Goal: Information Seeking & Learning: Check status

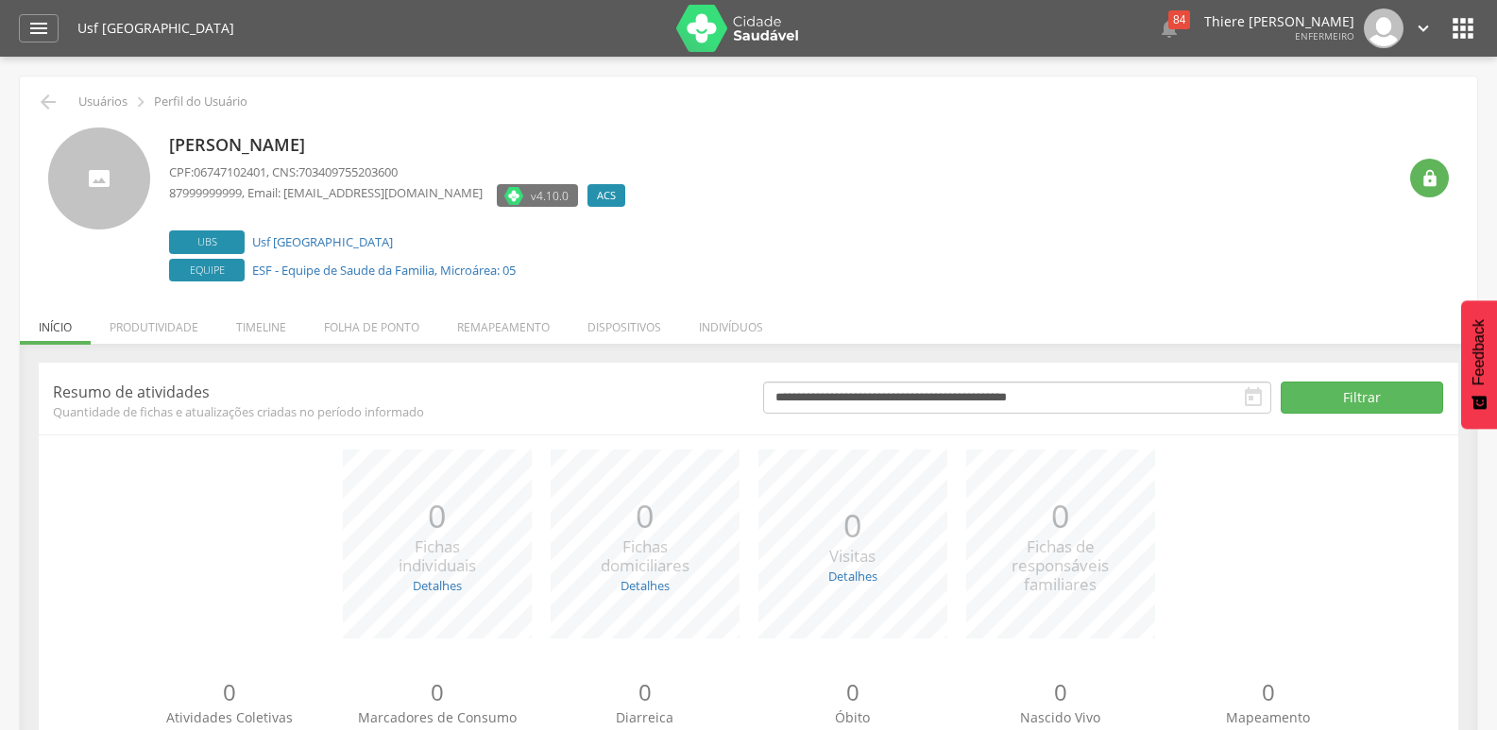
scroll to position [75, 0]
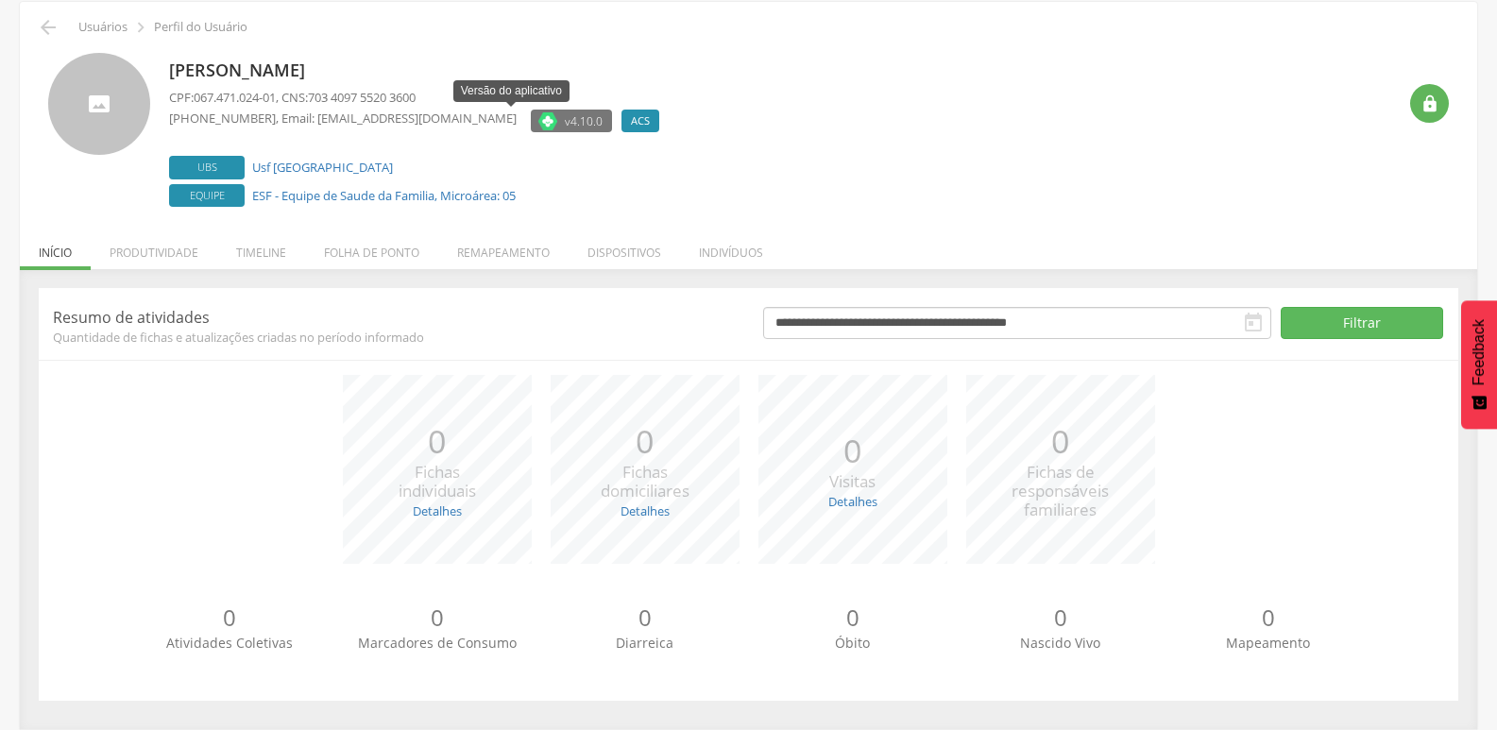
click at [565, 124] on span "v4.10.0" at bounding box center [584, 120] width 38 height 19
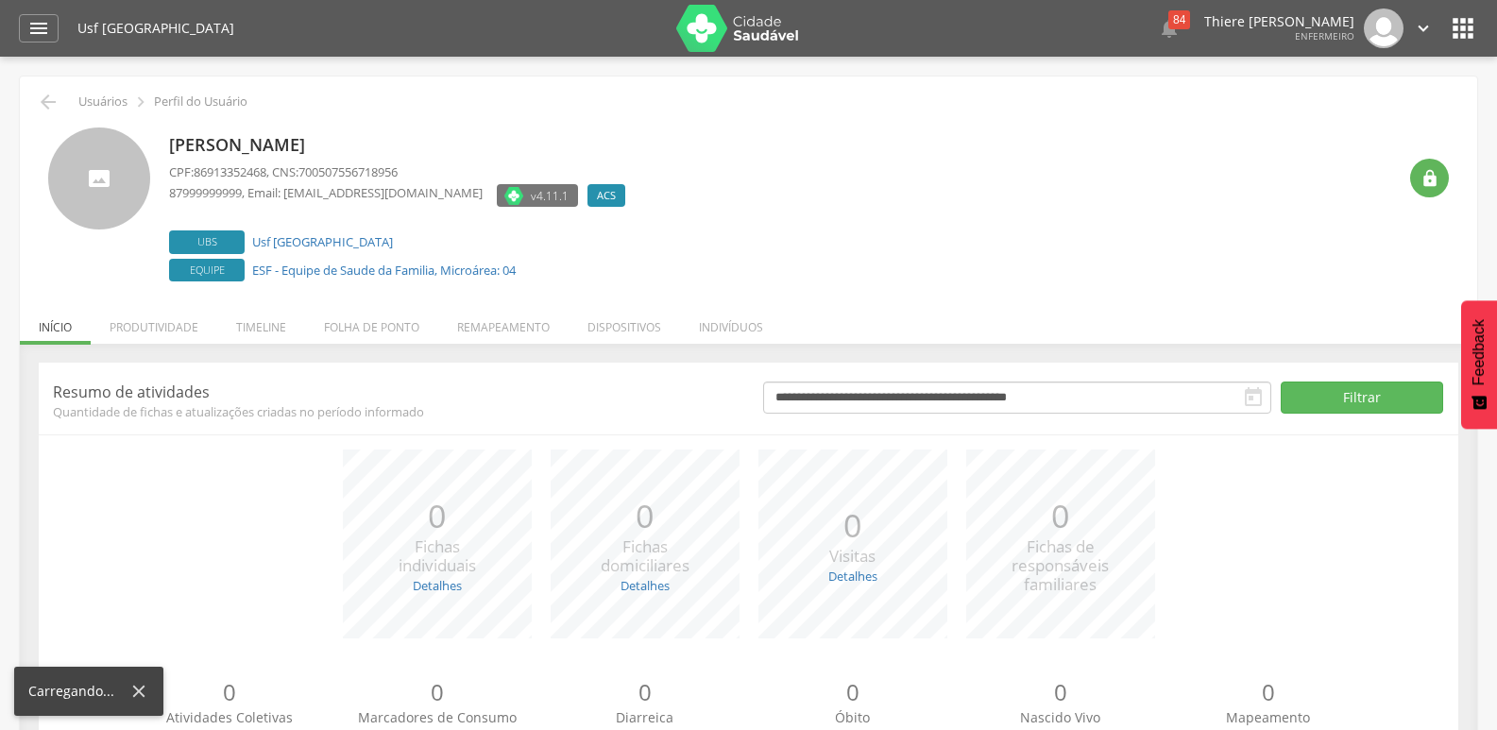
scroll to position [75, 0]
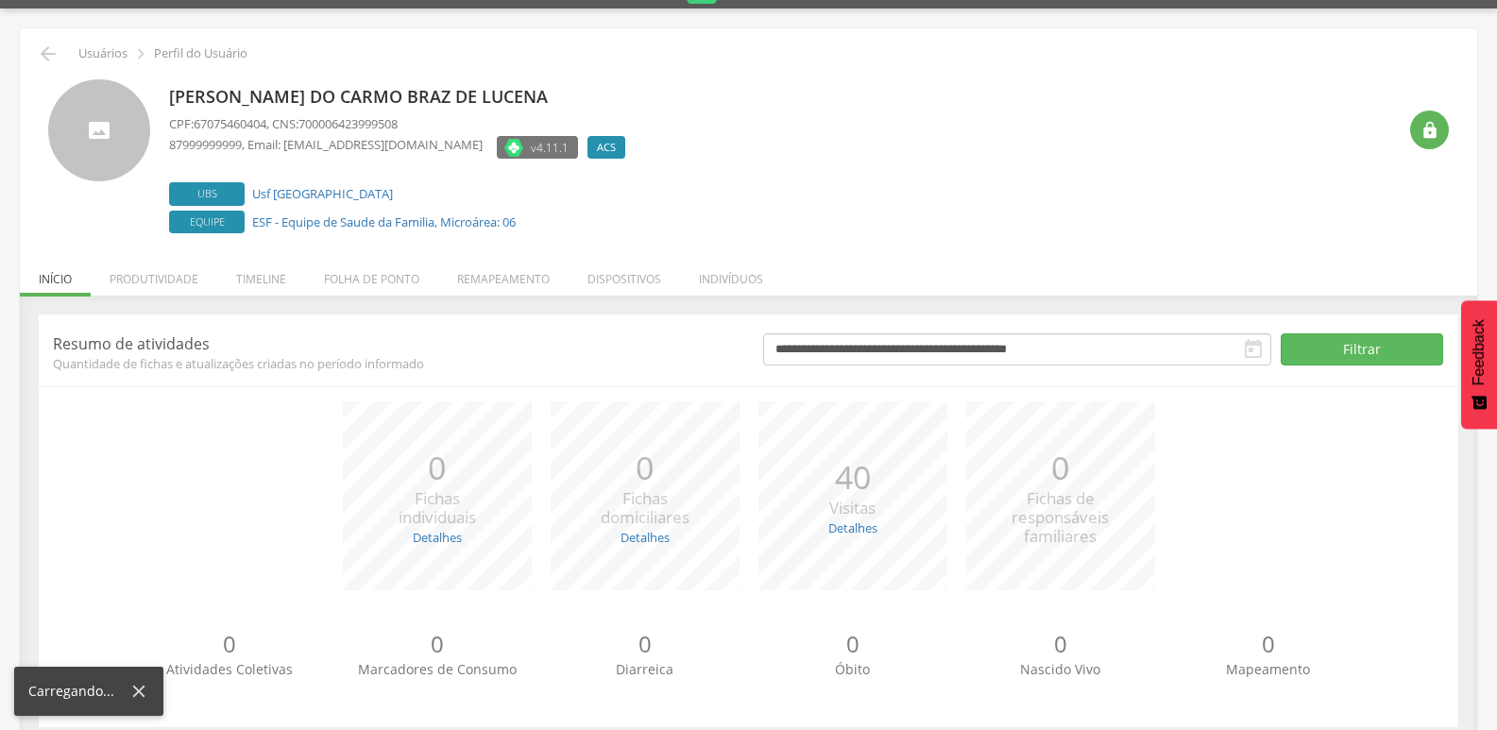
scroll to position [75, 0]
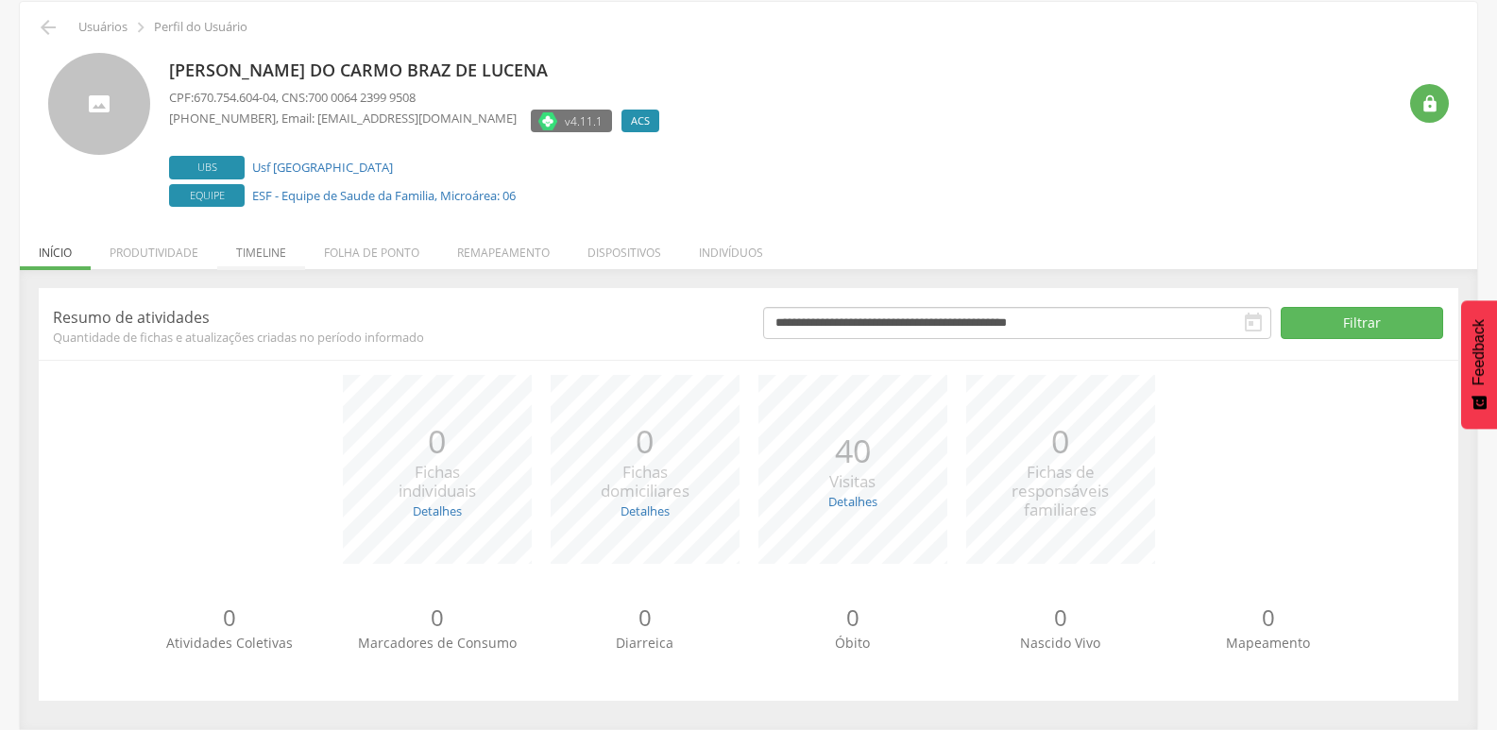
click at [279, 248] on li "Timeline" at bounding box center [261, 248] width 88 height 44
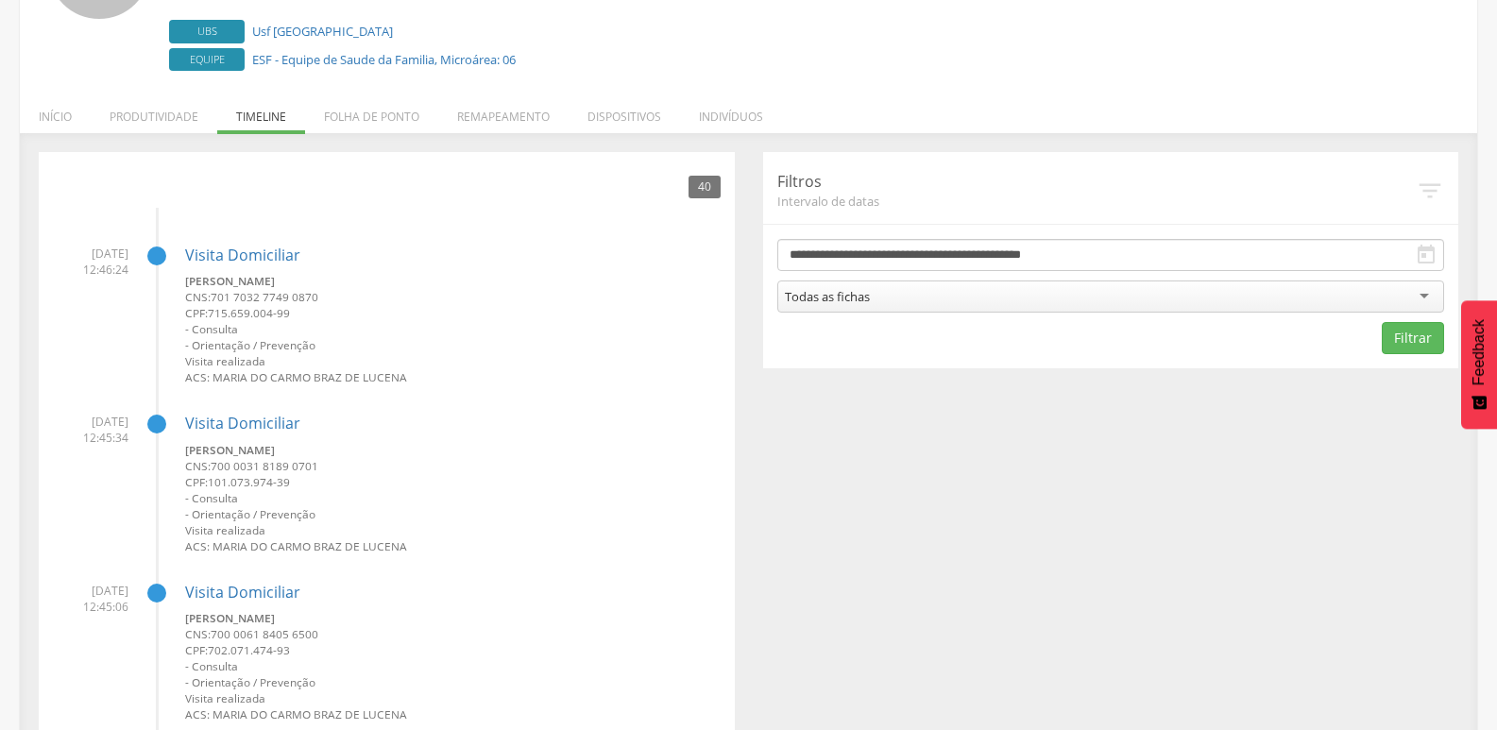
scroll to position [452, 0]
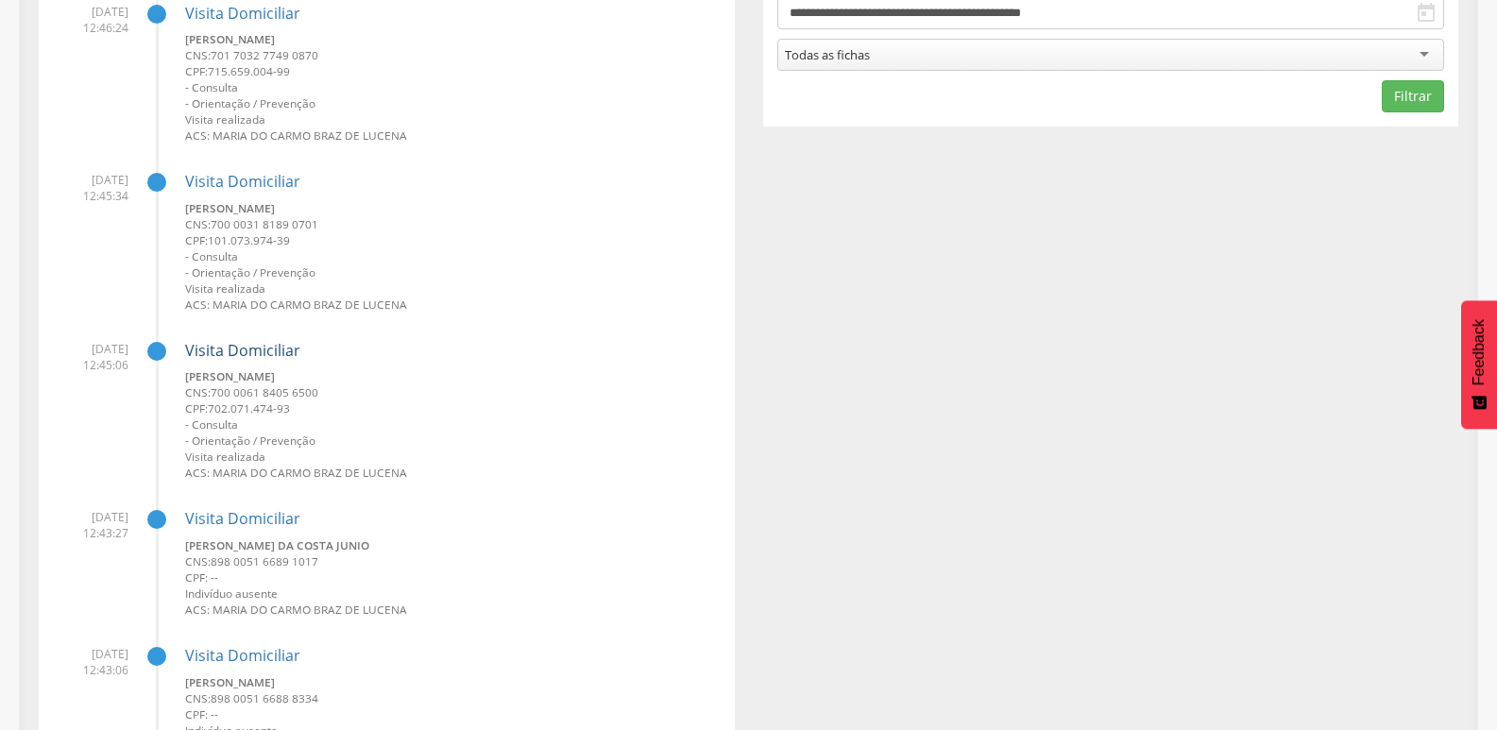
click at [256, 349] on link "Visita Domiciliar" at bounding box center [242, 350] width 115 height 21
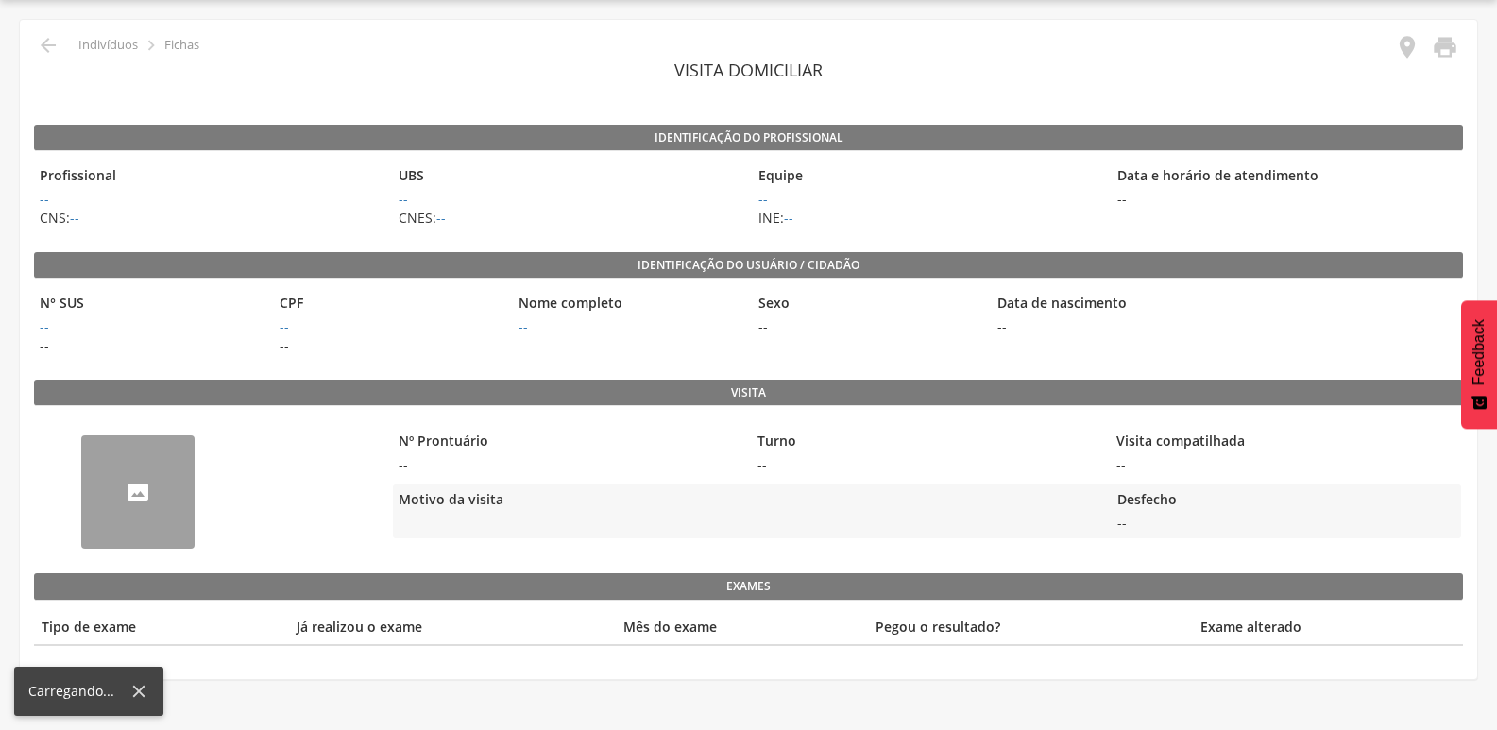
scroll to position [57, 0]
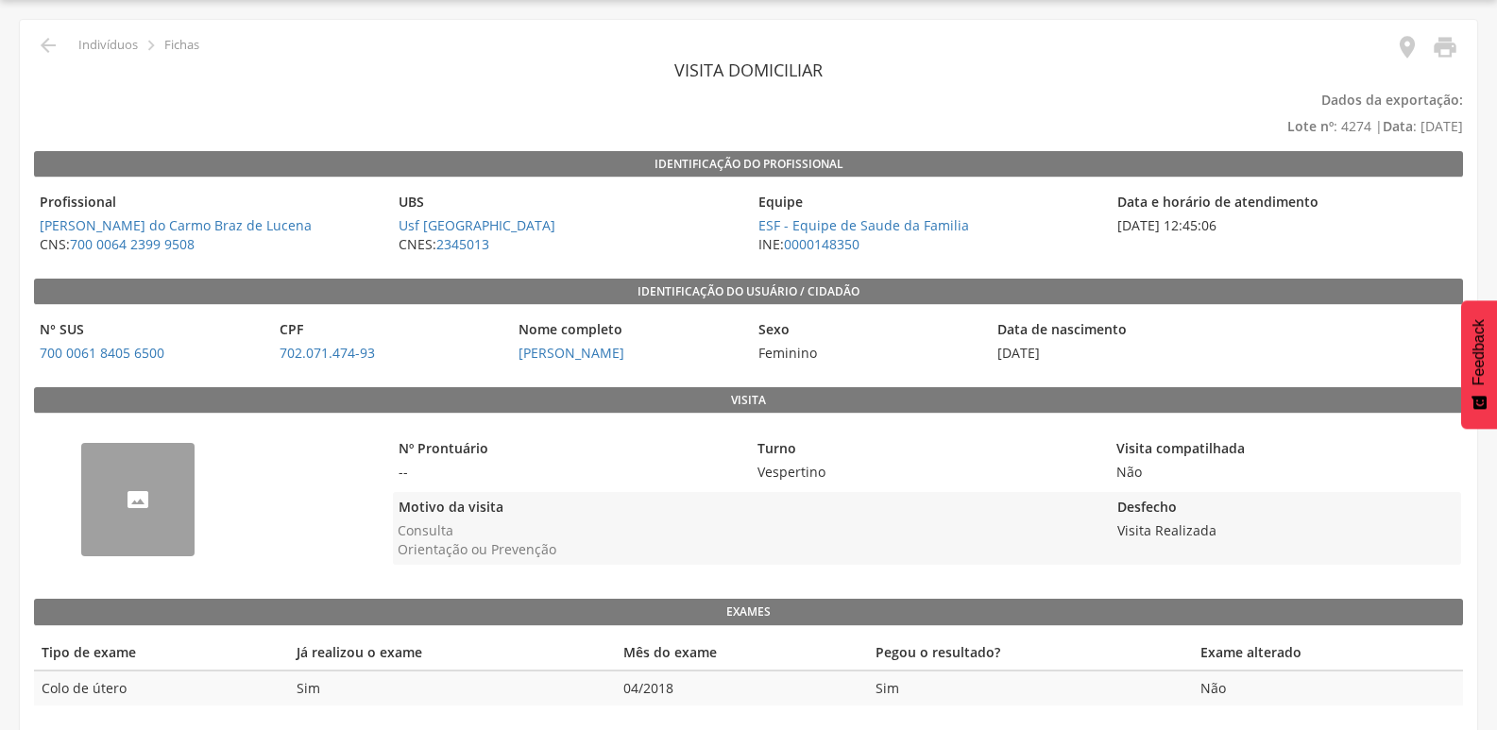
click at [81, 454] on img "--" at bounding box center [81, 454] width 0 height 0
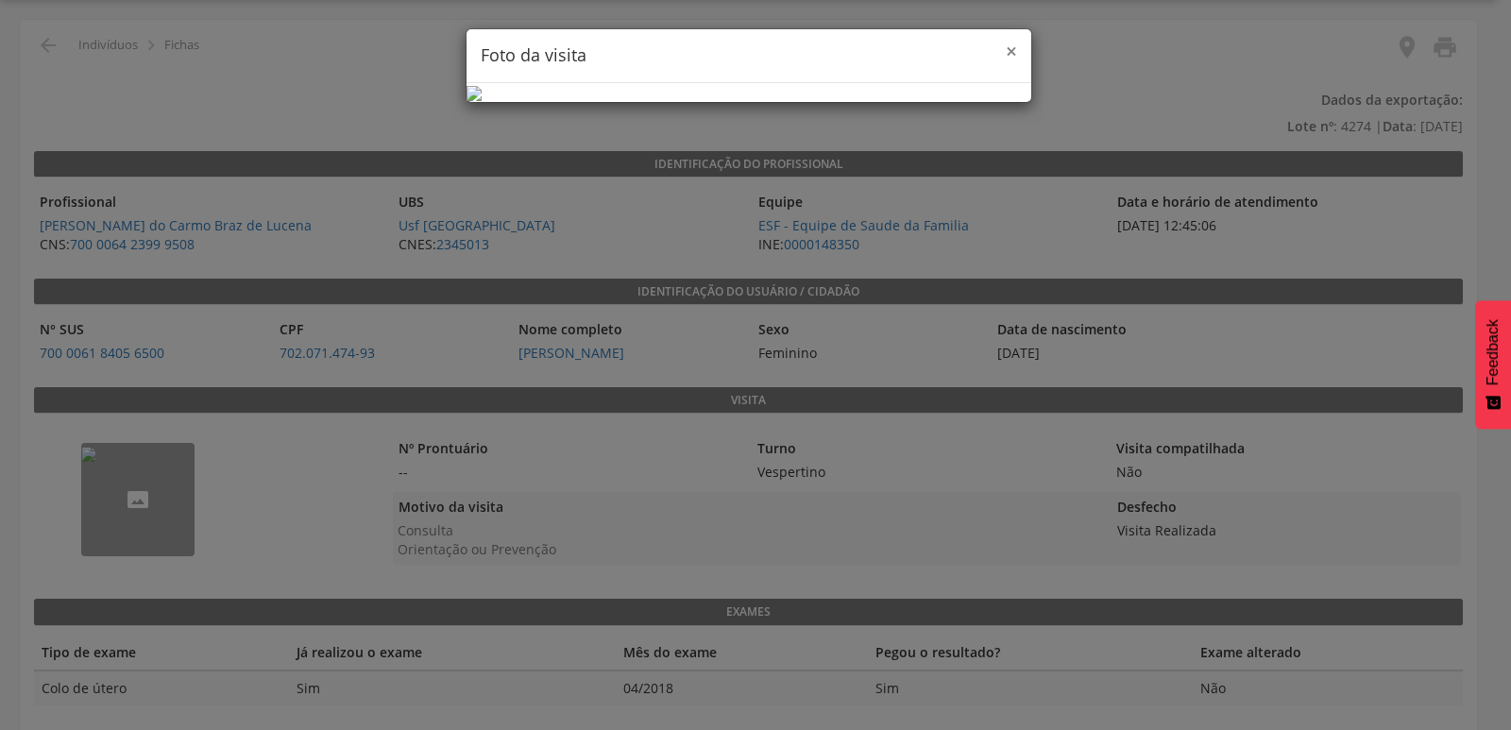
click at [1012, 49] on span "×" at bounding box center [1011, 51] width 11 height 26
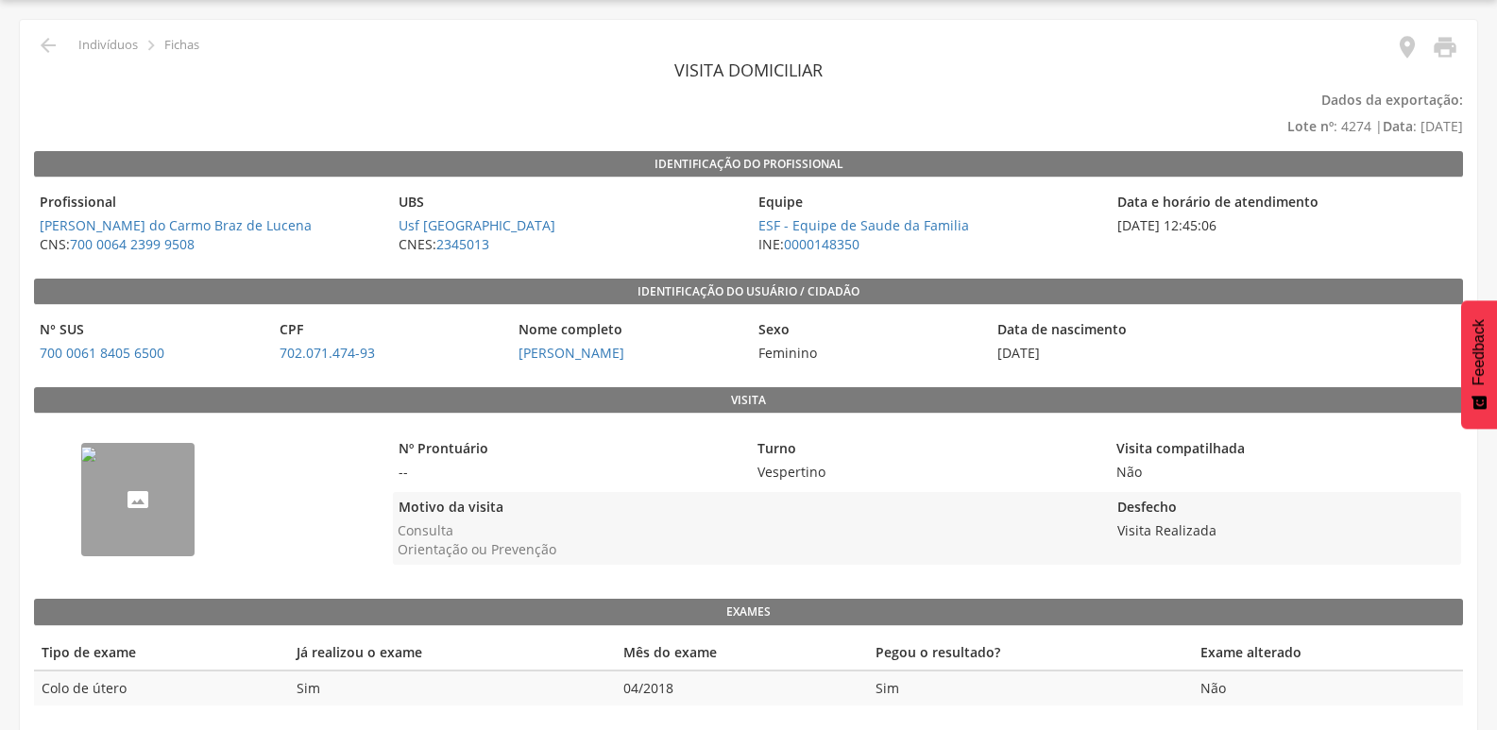
click at [96, 462] on img "--" at bounding box center [88, 454] width 15 height 15
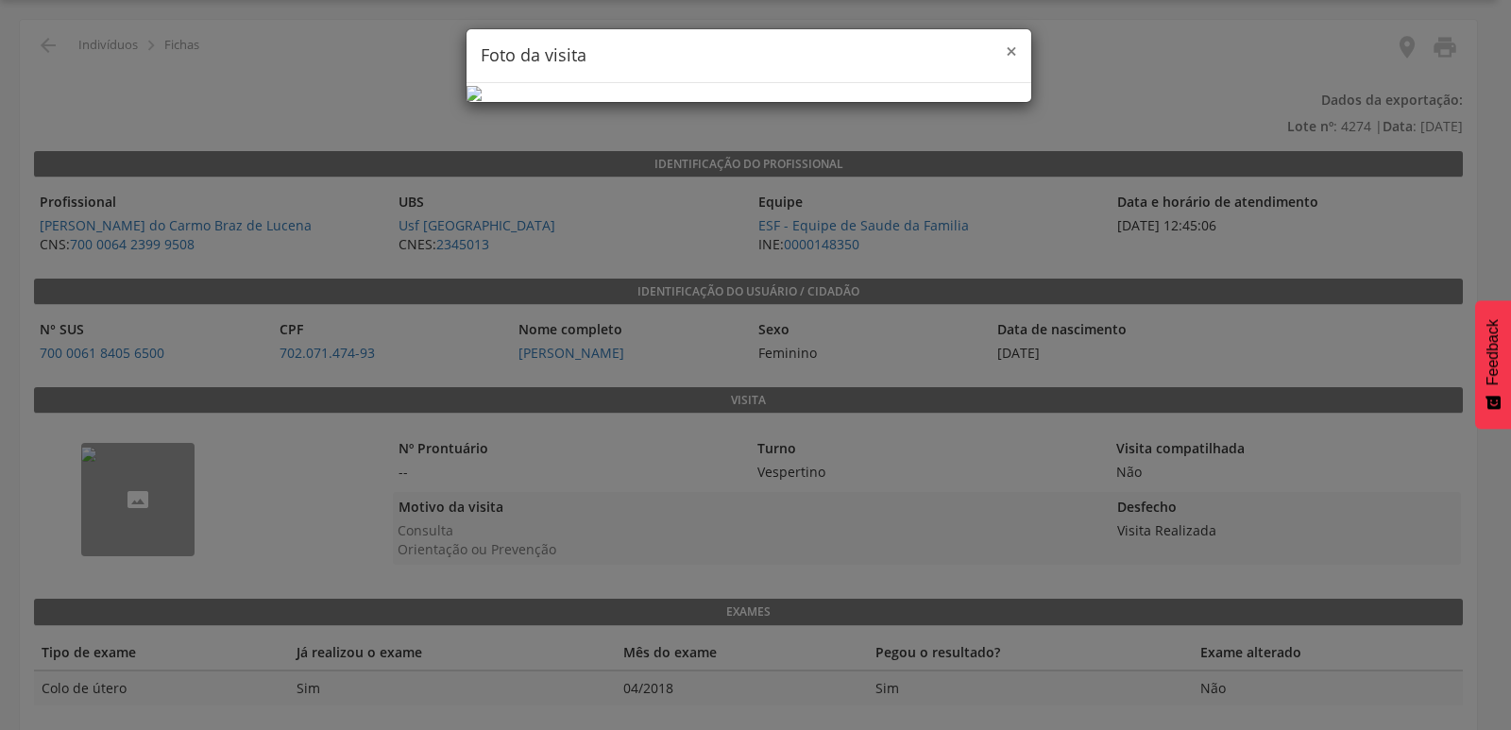
click at [1007, 49] on span "×" at bounding box center [1011, 51] width 11 height 26
